Goal: Find specific page/section: Find specific page/section

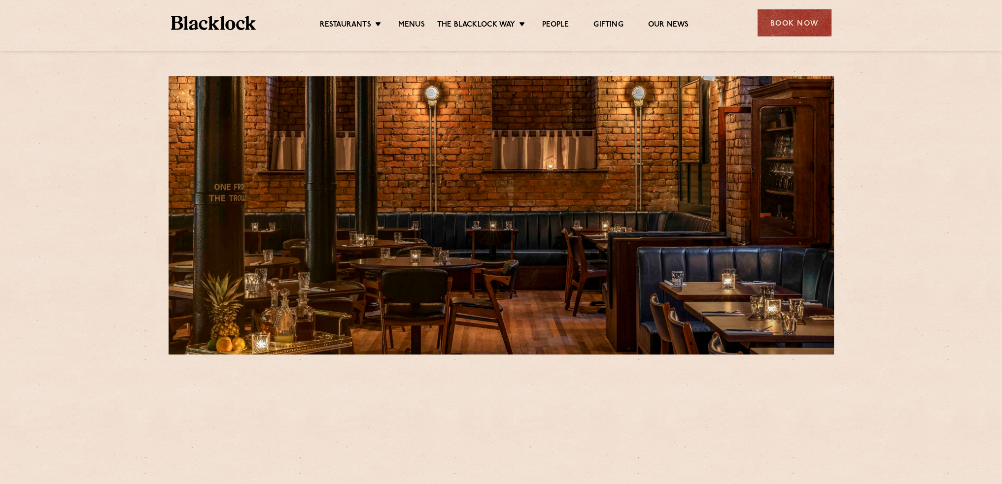
click at [428, 14] on div "Restaurants Soho City Shoreditch Covent Garden Canary Wharf Manchester Birmingh…" at bounding box center [501, 22] width 690 height 44
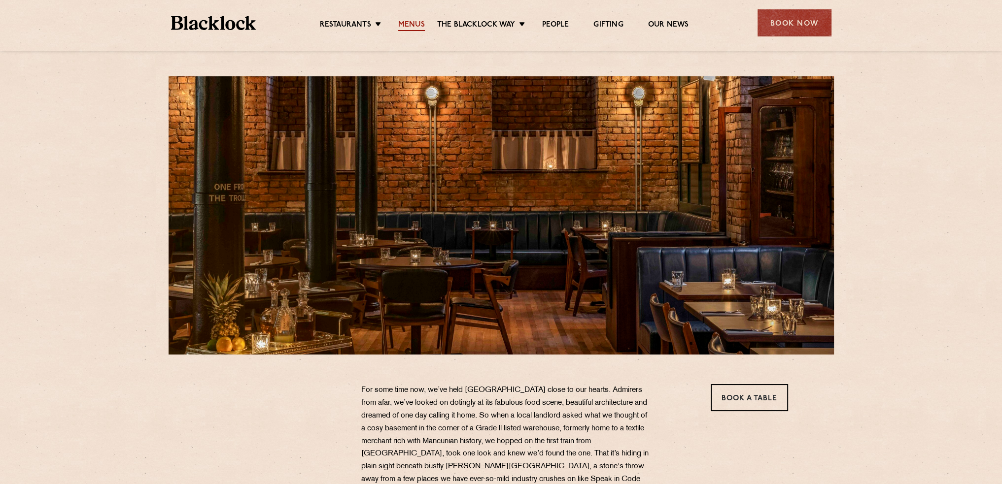
click at [420, 23] on link "Menus" at bounding box center [411, 25] width 27 height 11
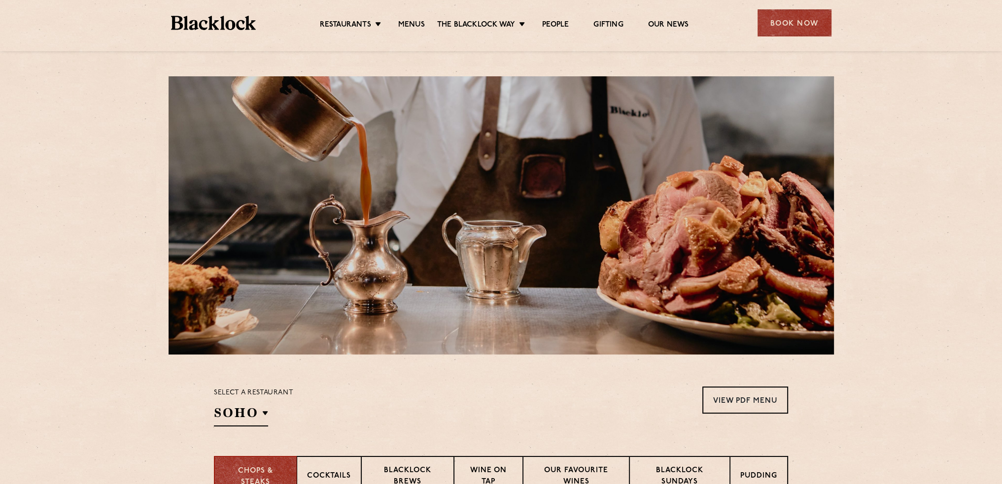
click at [268, 413] on div "Select a restaurant [GEOGRAPHIC_DATA] [GEOGRAPHIC_DATA] [GEOGRAPHIC_DATA] [GEOG…" at bounding box center [253, 407] width 79 height 40
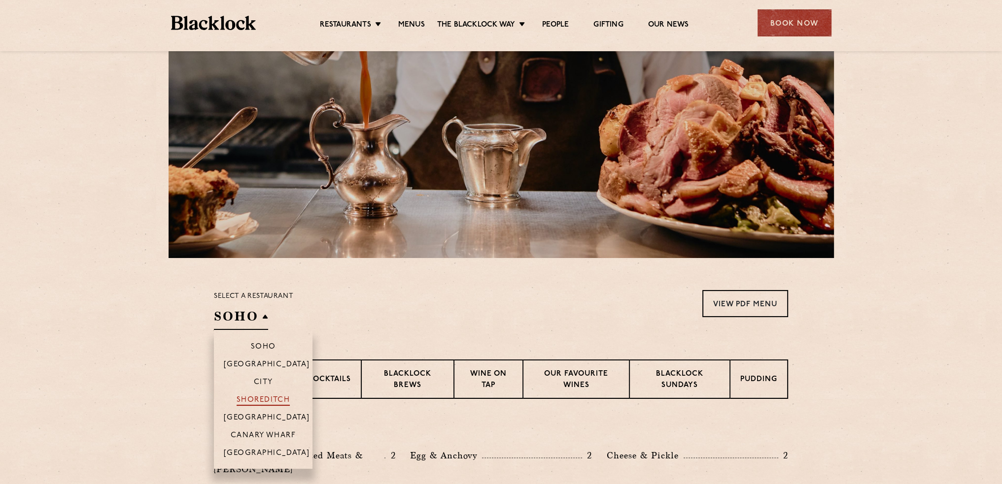
scroll to position [99, 0]
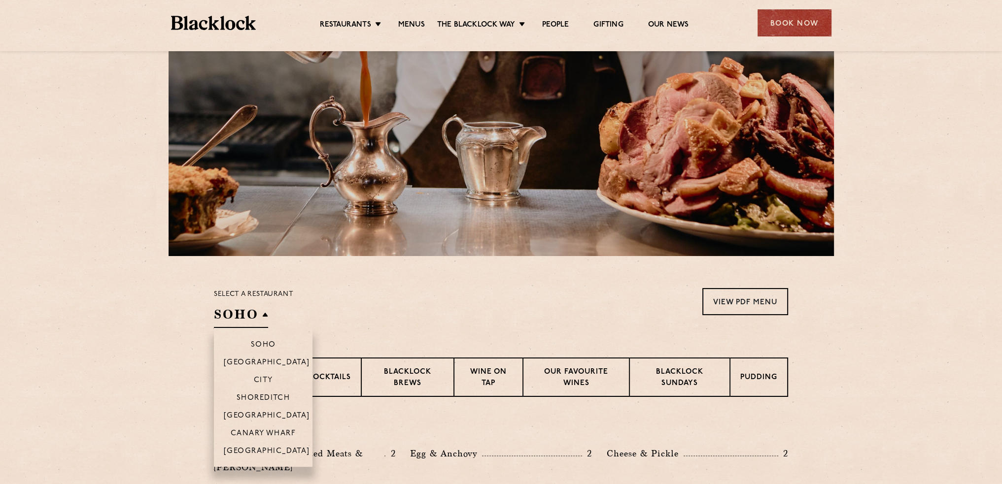
click at [259, 447] on li "[GEOGRAPHIC_DATA]" at bounding box center [263, 454] width 99 height 25
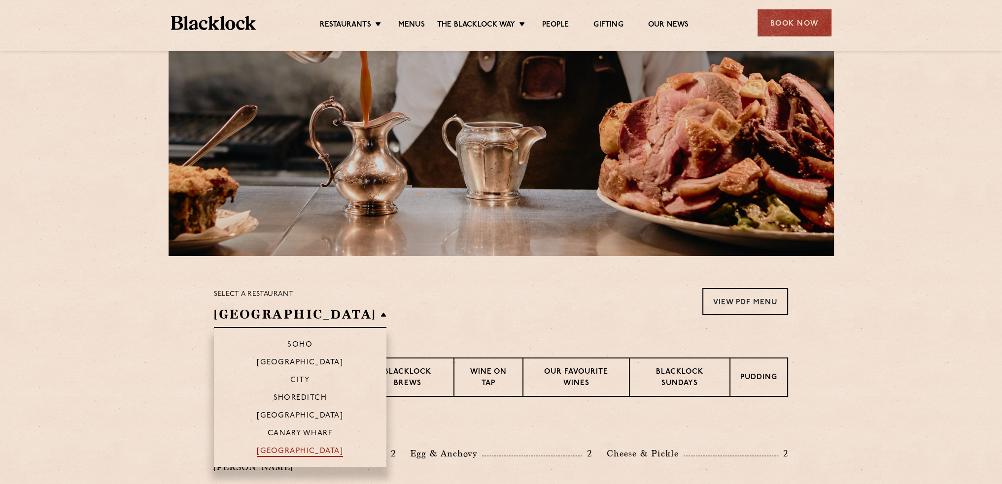
click at [260, 455] on p "[GEOGRAPHIC_DATA]" at bounding box center [300, 452] width 86 height 10
